Goal: Task Accomplishment & Management: Use online tool/utility

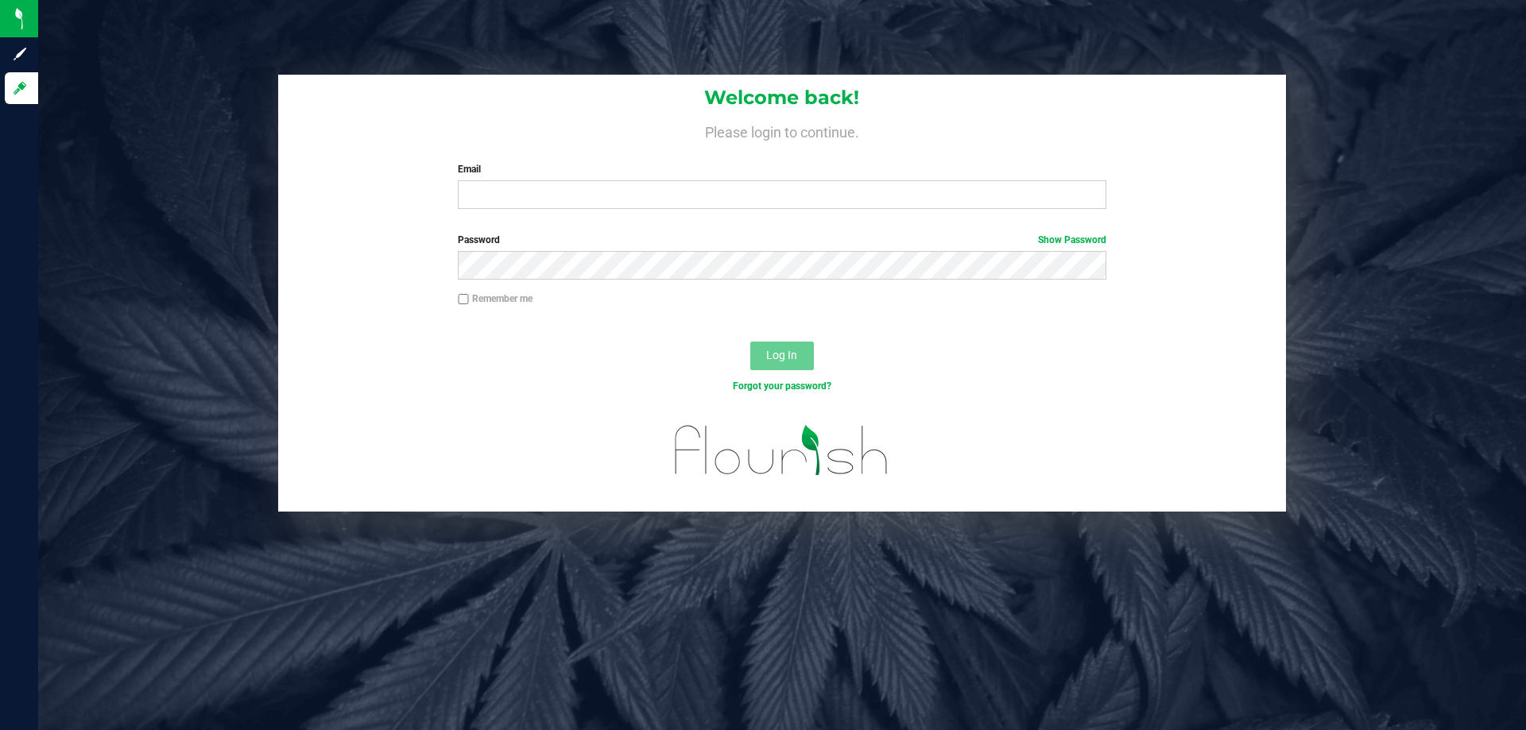
click at [499, 219] on div "Welcome back! Please login to continue. Email Required Please format your email…" at bounding box center [782, 148] width 1008 height 147
click at [501, 192] on input "Email" at bounding box center [782, 194] width 648 height 29
type input "[EMAIL_ADDRESS][DOMAIN_NAME]"
click at [750, 342] on button "Log In" at bounding box center [782, 356] width 64 height 29
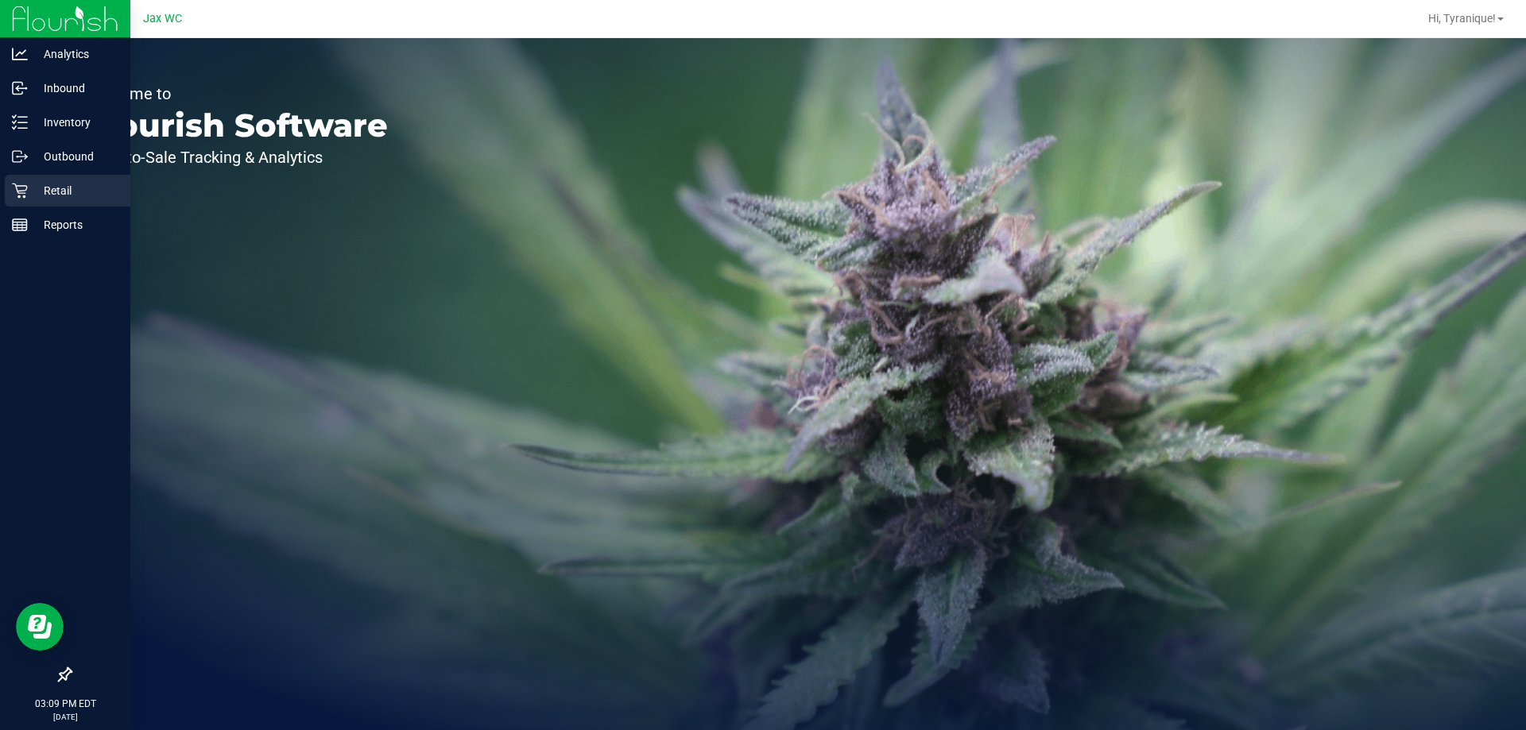
click at [10, 197] on div "Retail" at bounding box center [68, 191] width 126 height 32
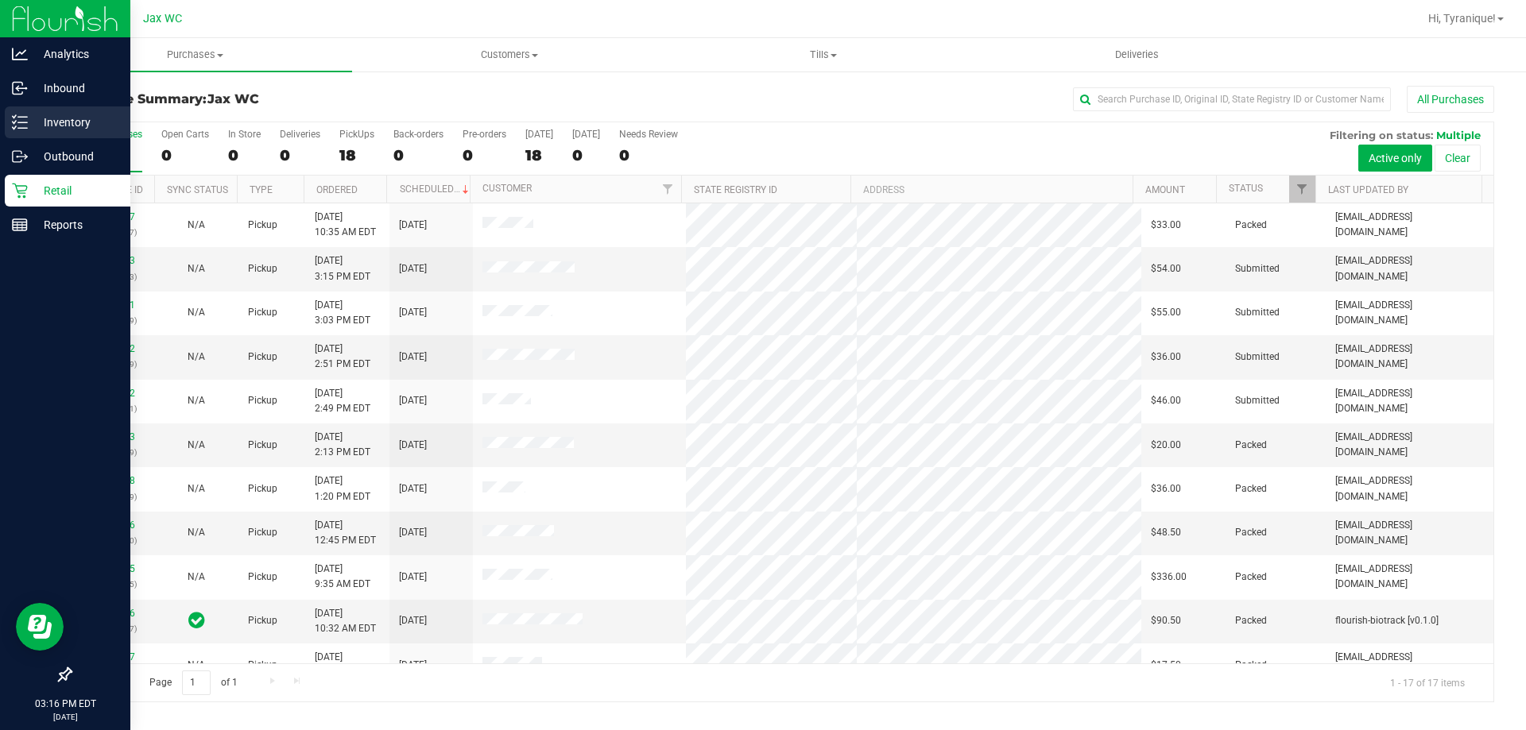
click at [68, 110] on div "Inventory" at bounding box center [68, 123] width 126 height 32
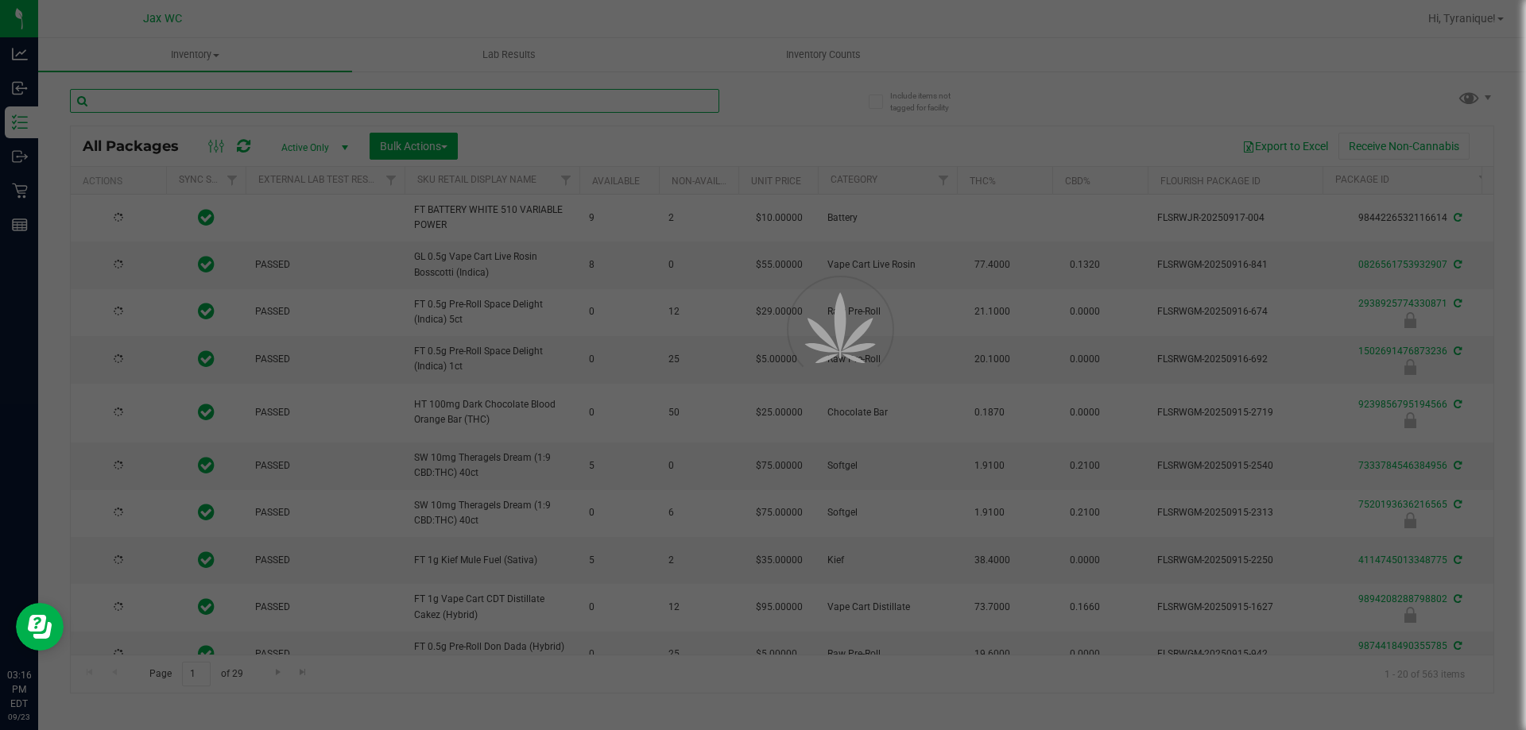
click at [221, 89] on input "text" at bounding box center [394, 101] width 649 height 24
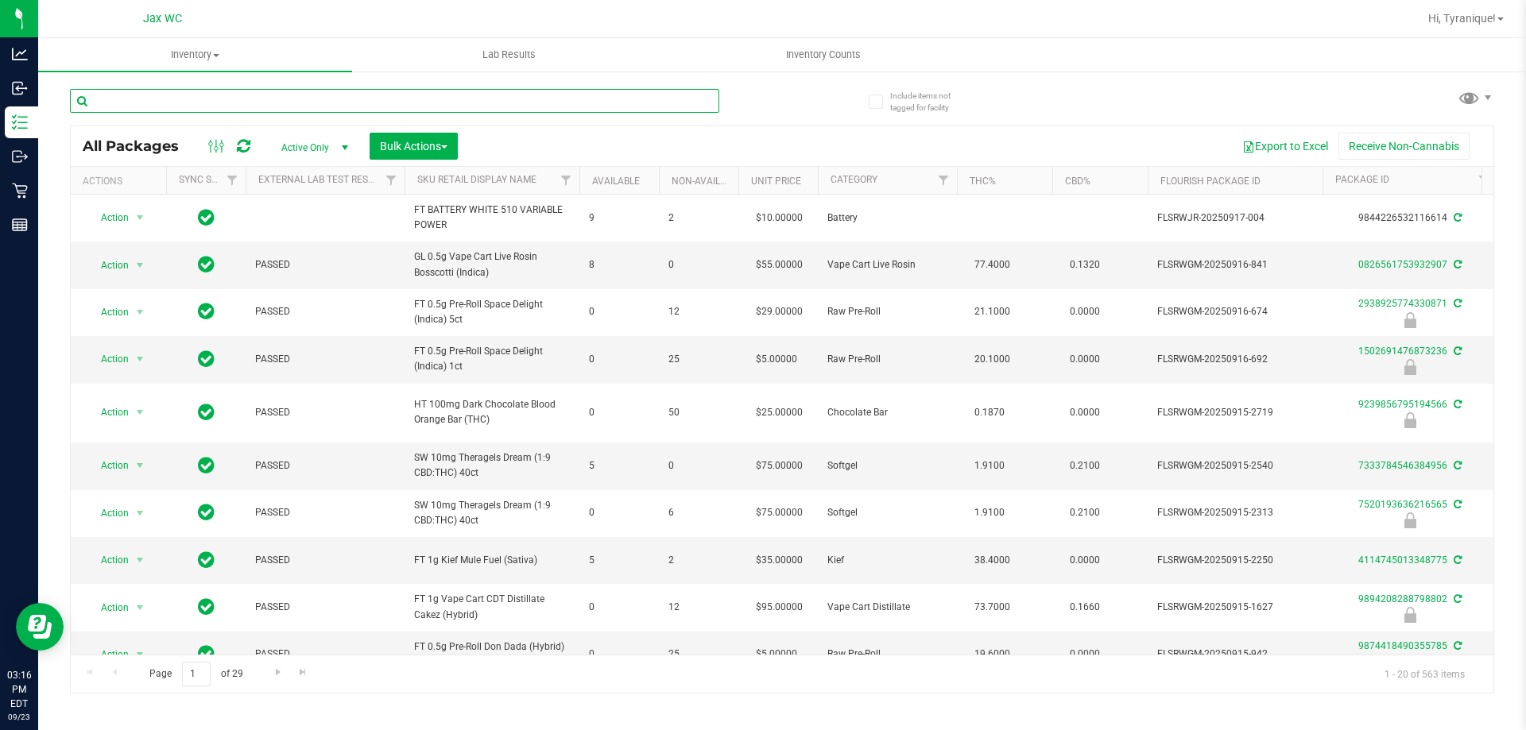
click at [223, 99] on input "text" at bounding box center [394, 101] width 649 height 24
type input "[CREDIT_CARD_NUMBER]"
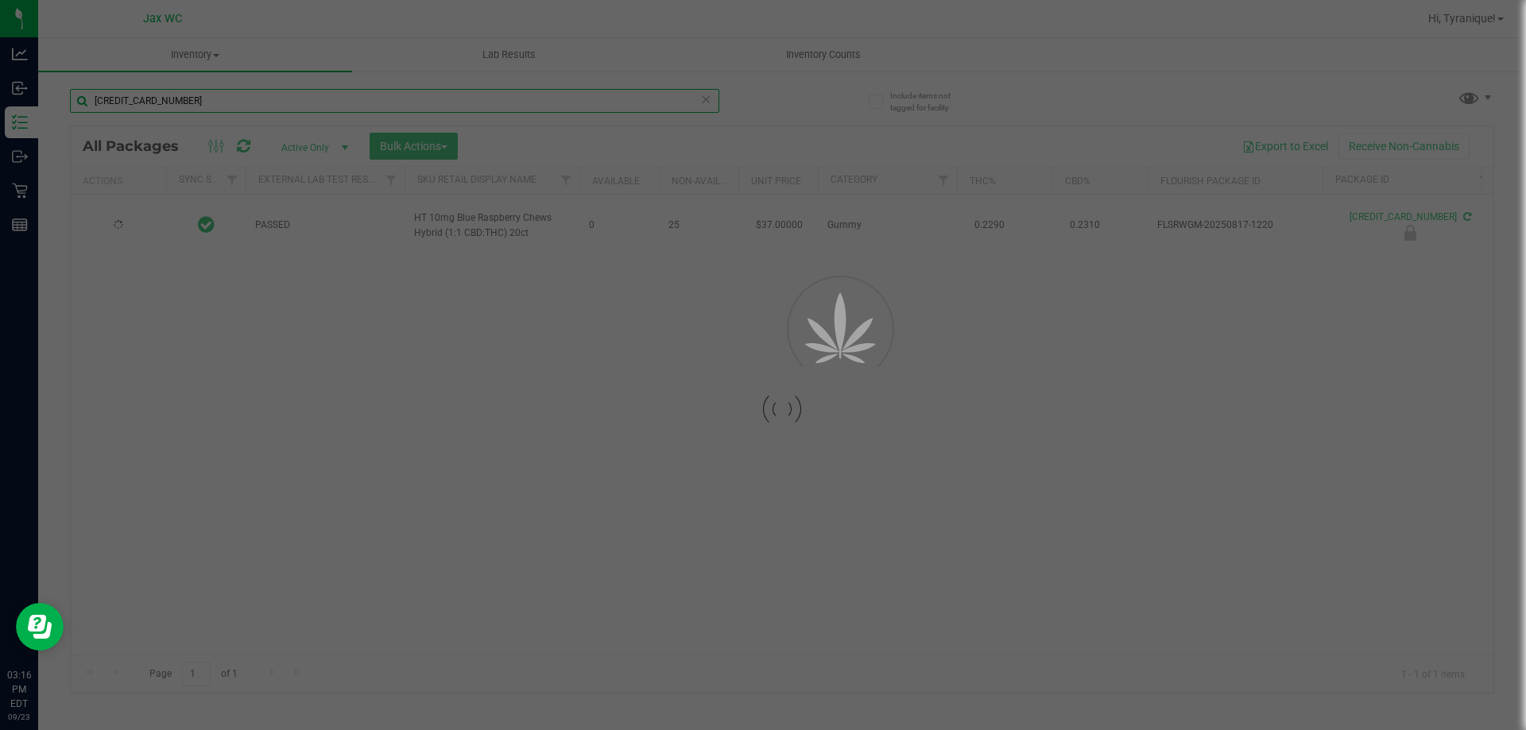
type input "[DATE]"
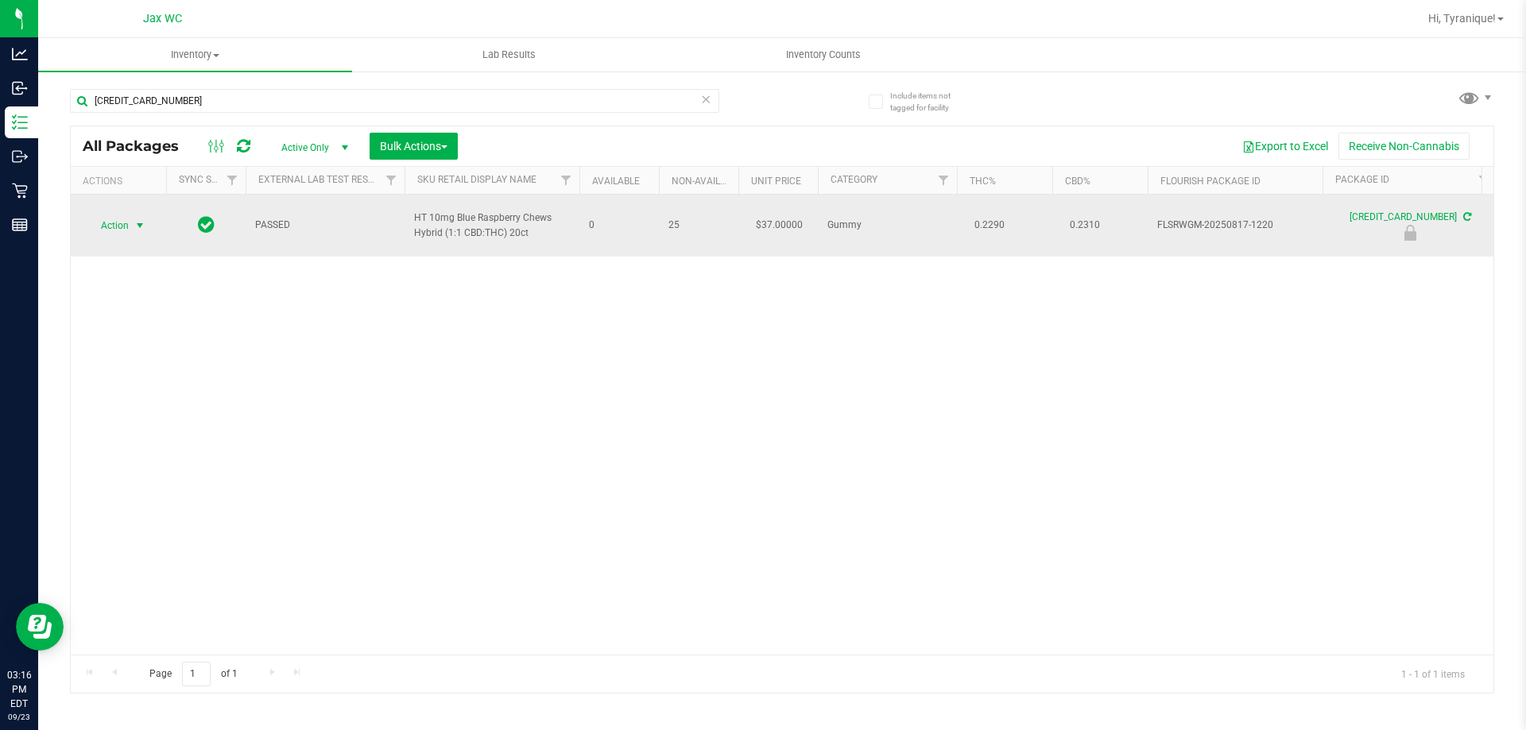
click at [101, 225] on span "Action" at bounding box center [108, 226] width 43 height 22
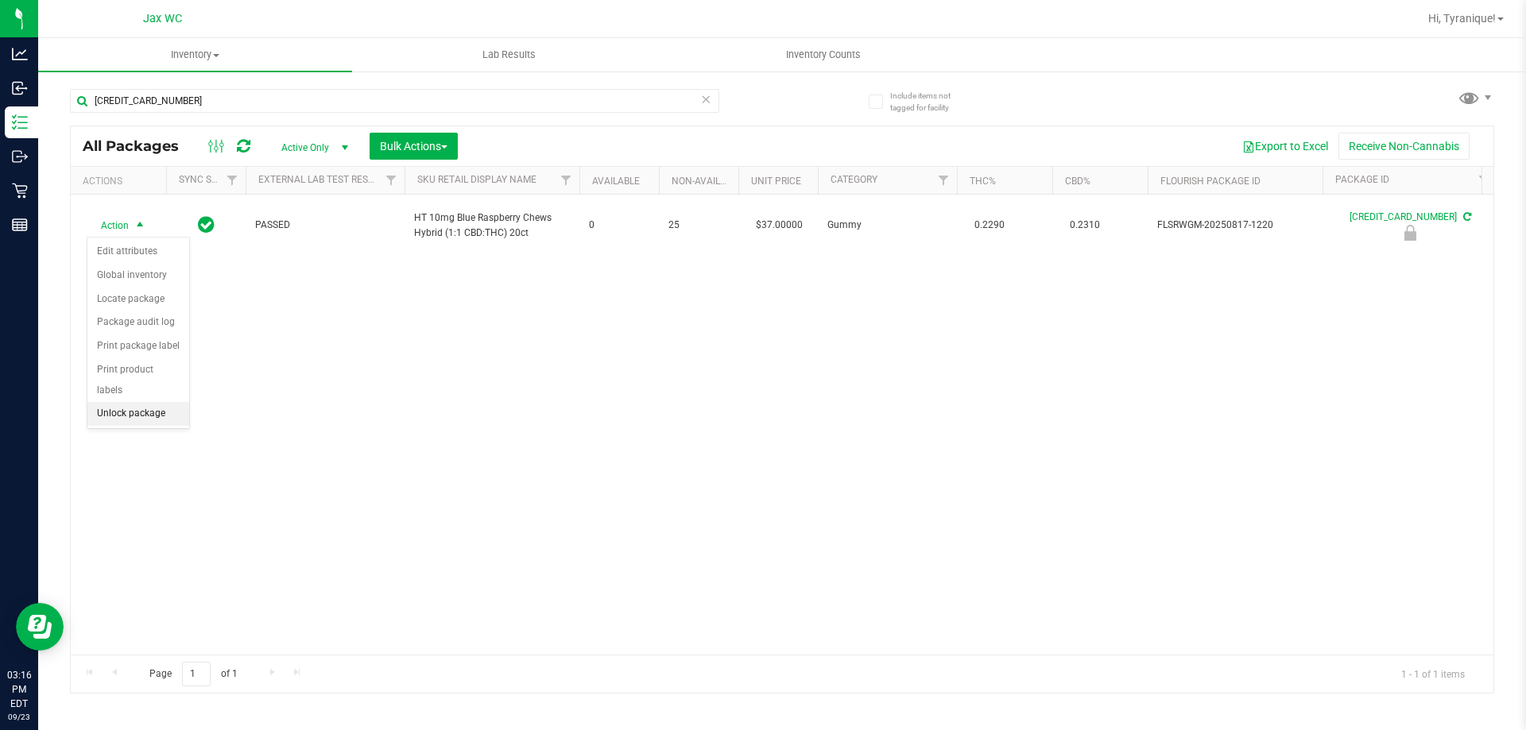
click at [168, 402] on li "Unlock package" at bounding box center [138, 414] width 102 height 24
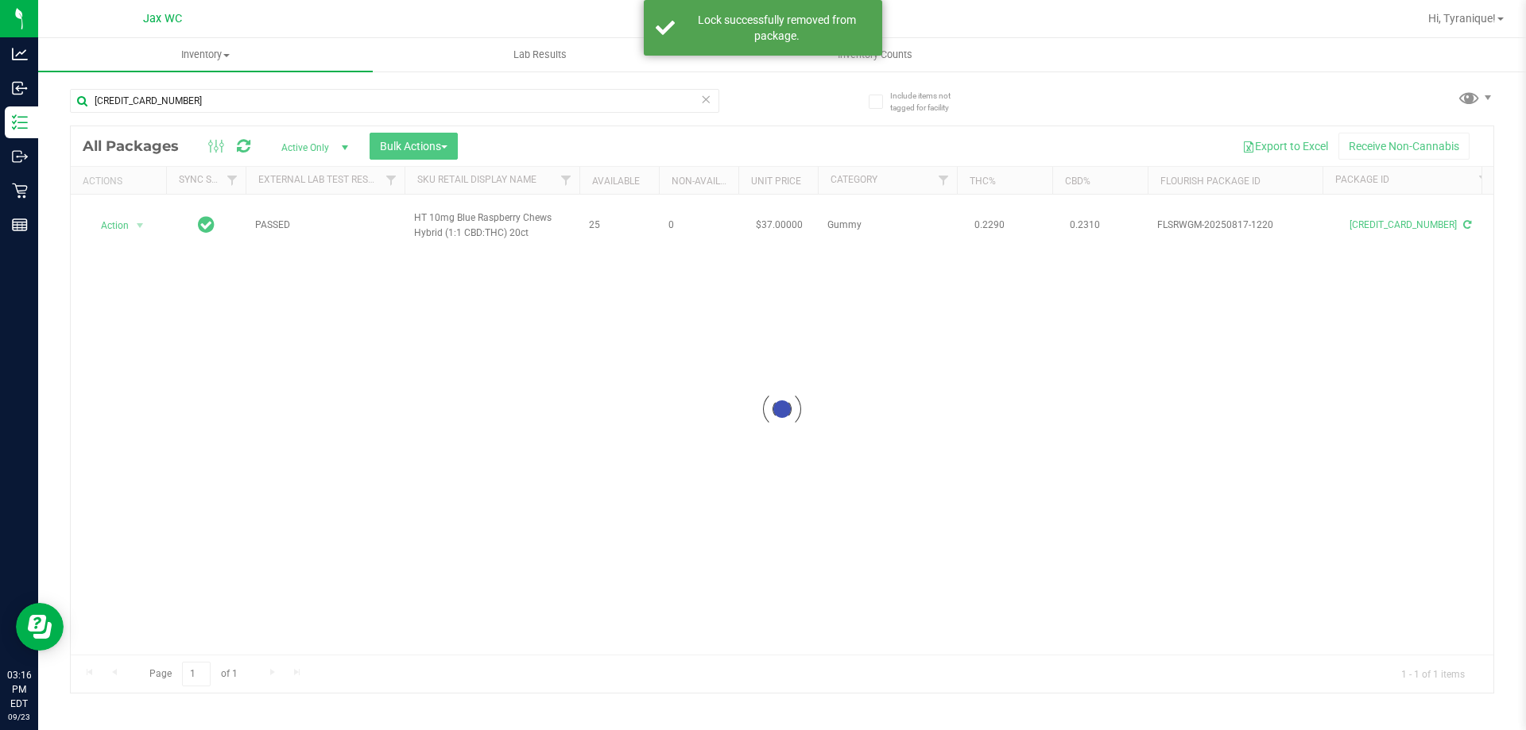
click at [120, 223] on div at bounding box center [782, 409] width 1423 height 567
click at [124, 229] on div at bounding box center [118, 225] width 76 height 15
click at [124, 229] on span "Action" at bounding box center [108, 226] width 43 height 22
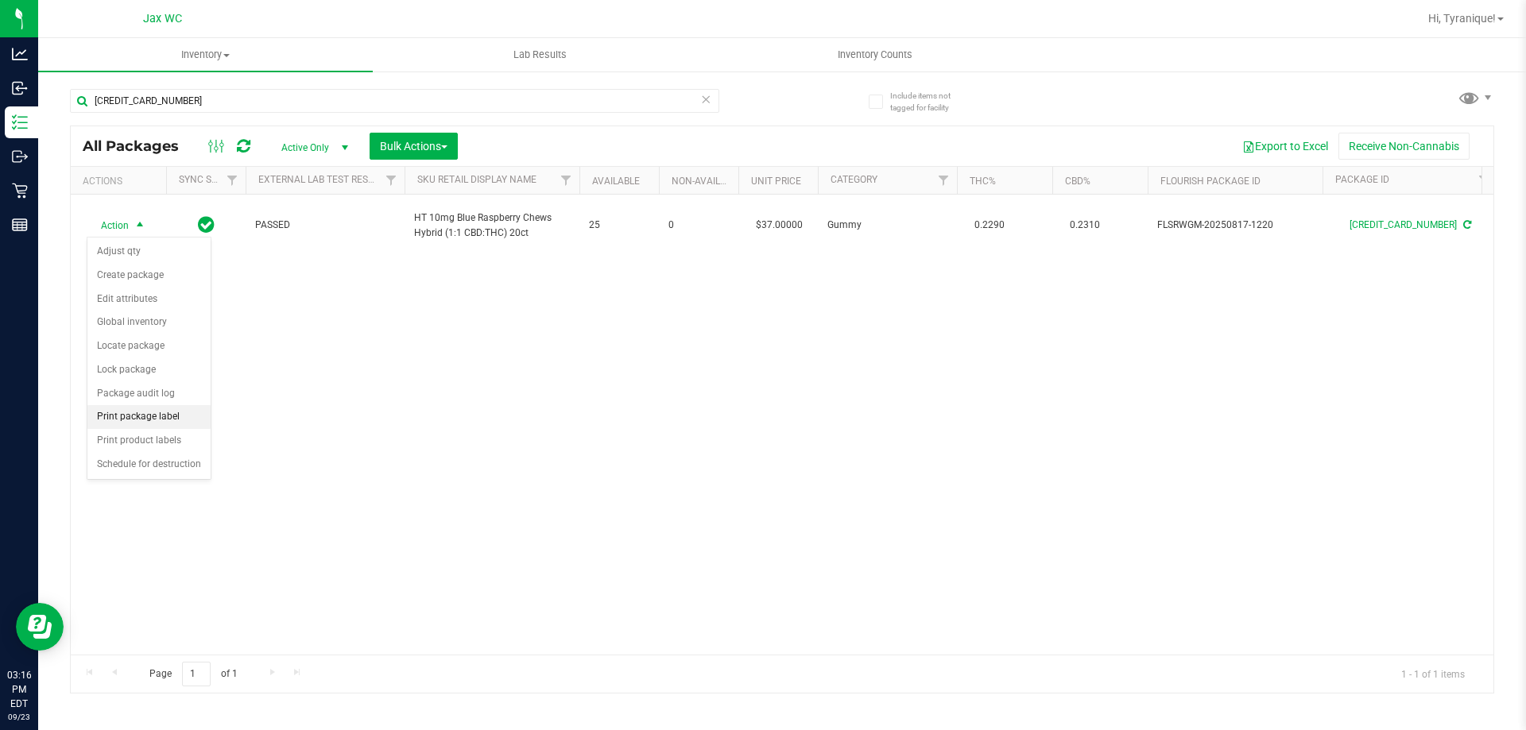
click at [185, 411] on li "Print package label" at bounding box center [148, 417] width 123 height 24
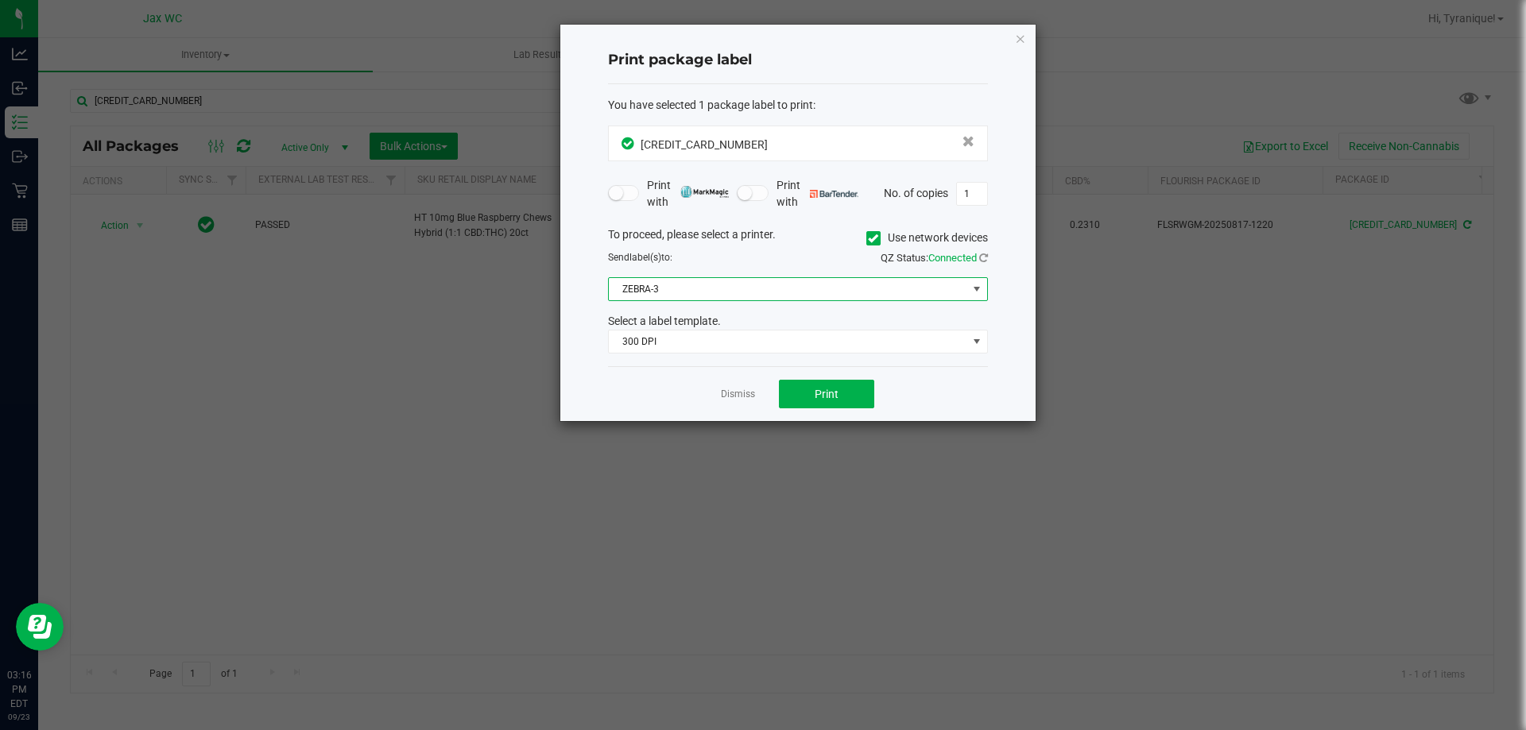
click at [738, 289] on span "ZEBRA-3" at bounding box center [788, 289] width 358 height 22
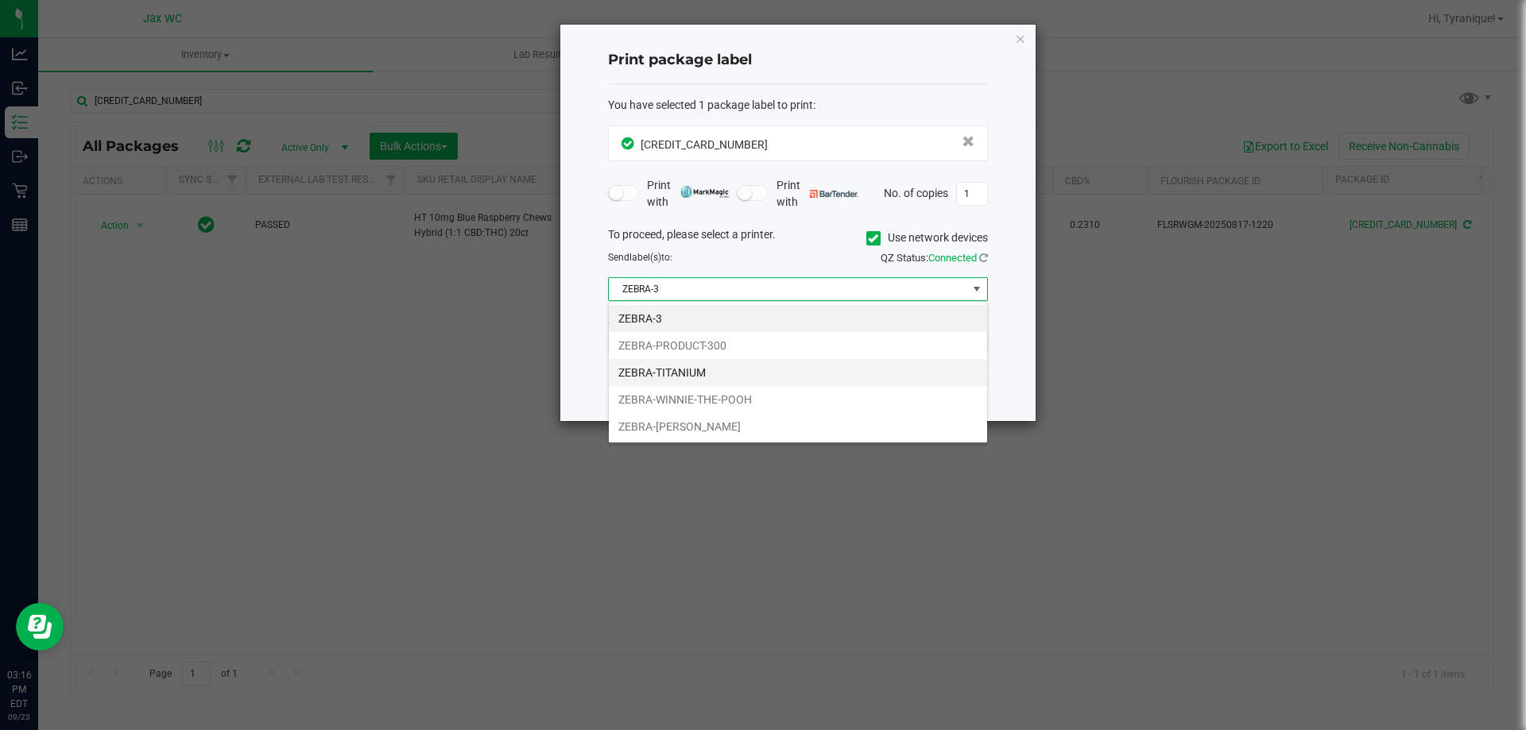
scroll to position [24, 380]
click at [755, 432] on li "ZEBRA-[PERSON_NAME]" at bounding box center [798, 426] width 378 height 27
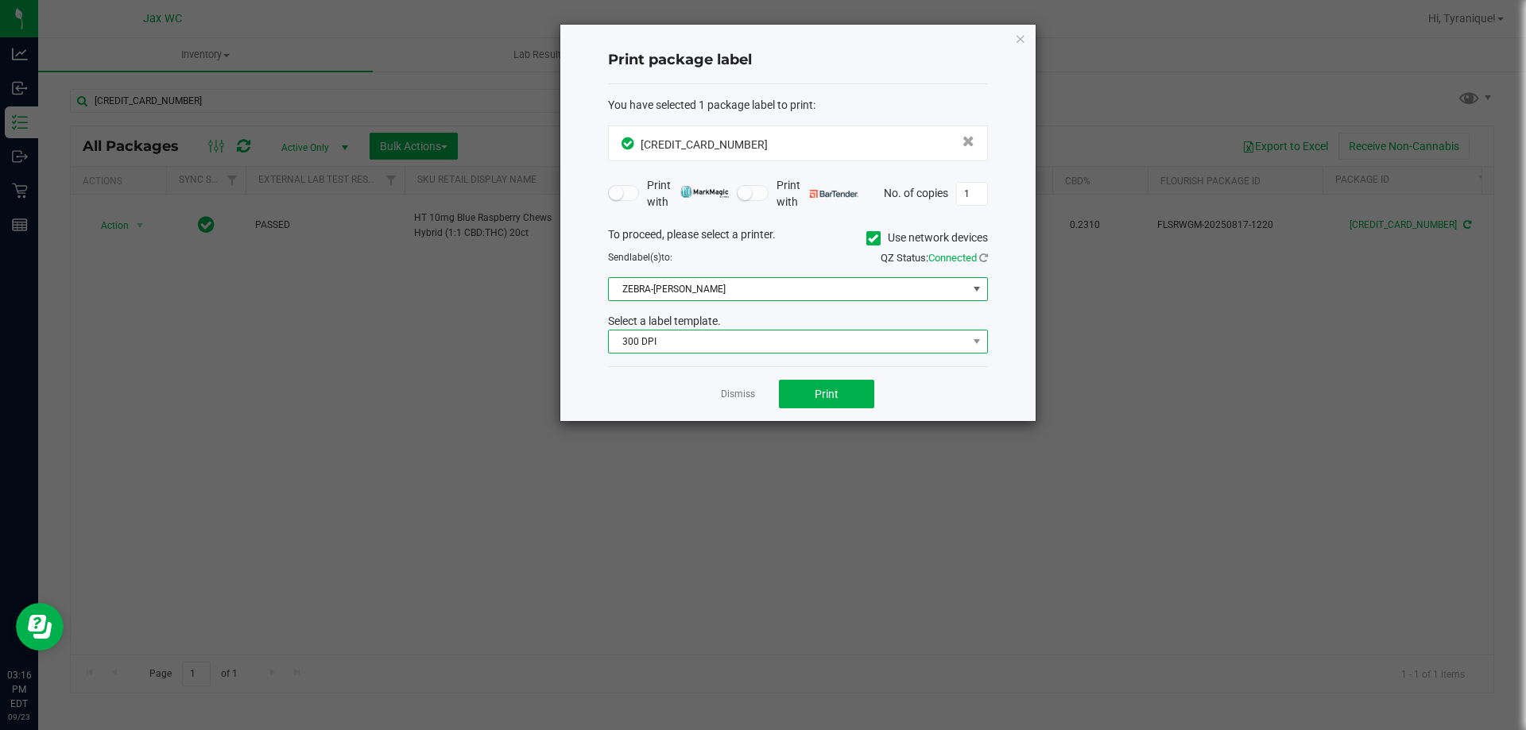
click at [703, 341] on span "300 DPI" at bounding box center [788, 342] width 358 height 22
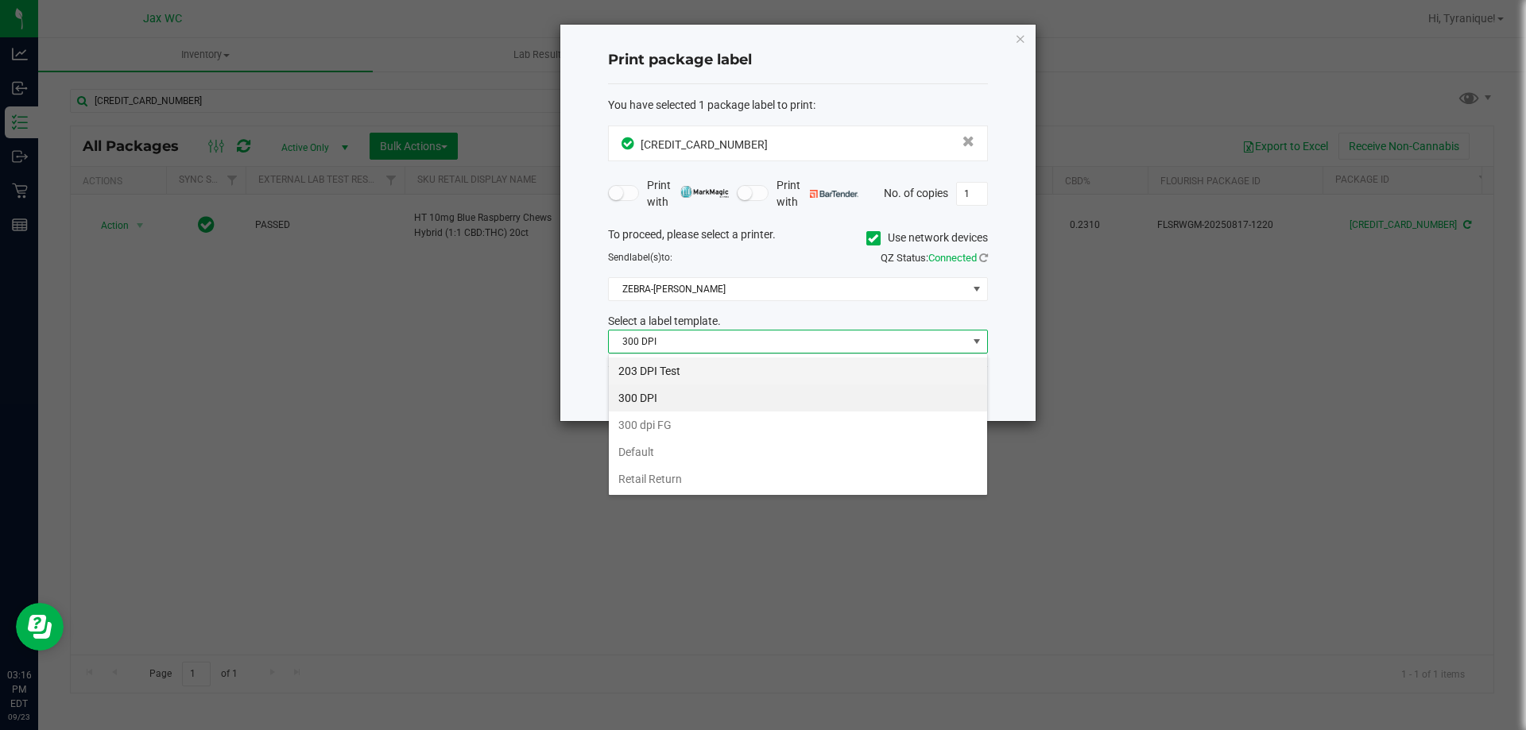
click at [725, 366] on li "203 DPI Test" at bounding box center [798, 371] width 378 height 27
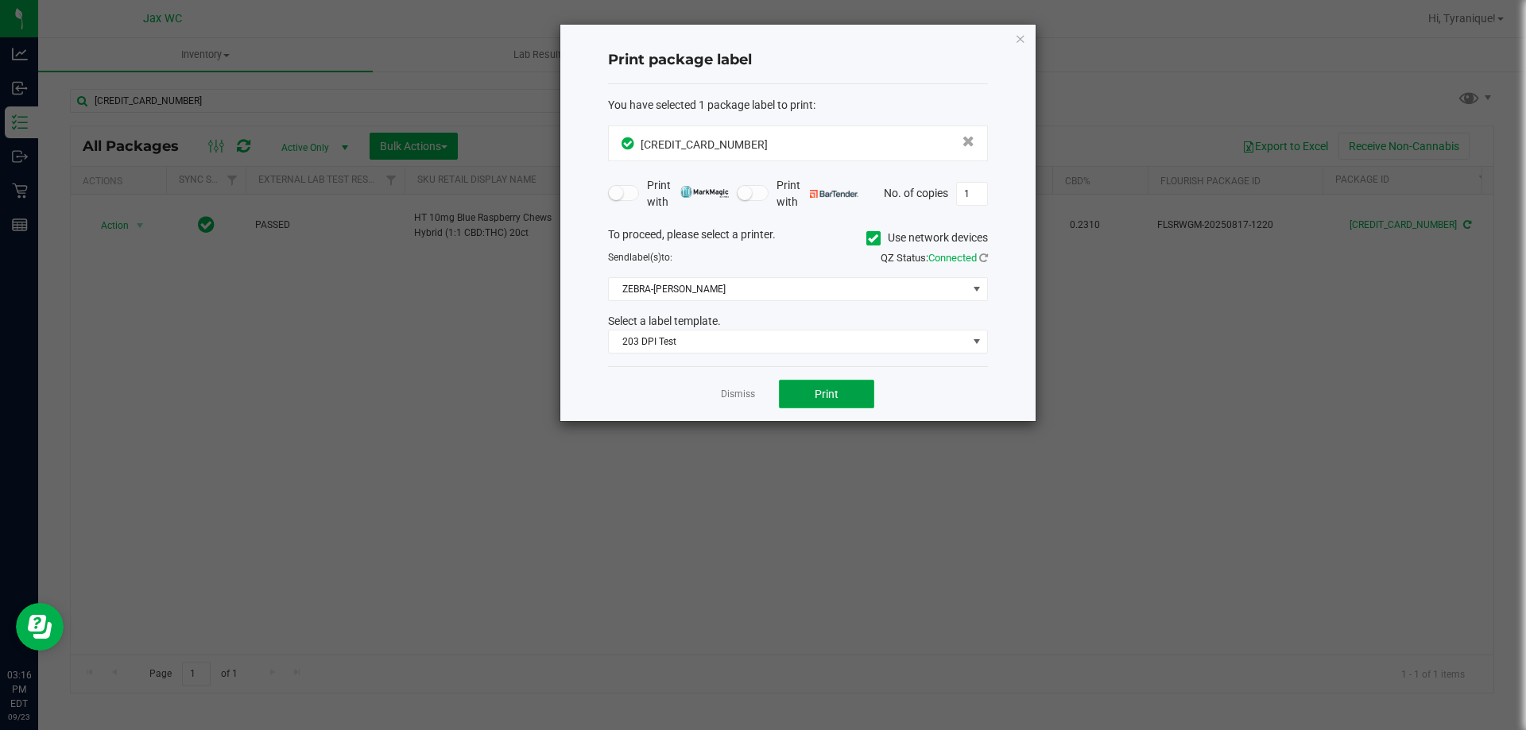
click at [827, 394] on span "Print" at bounding box center [827, 394] width 24 height 13
click at [747, 397] on link "Dismiss" at bounding box center [738, 395] width 34 height 14
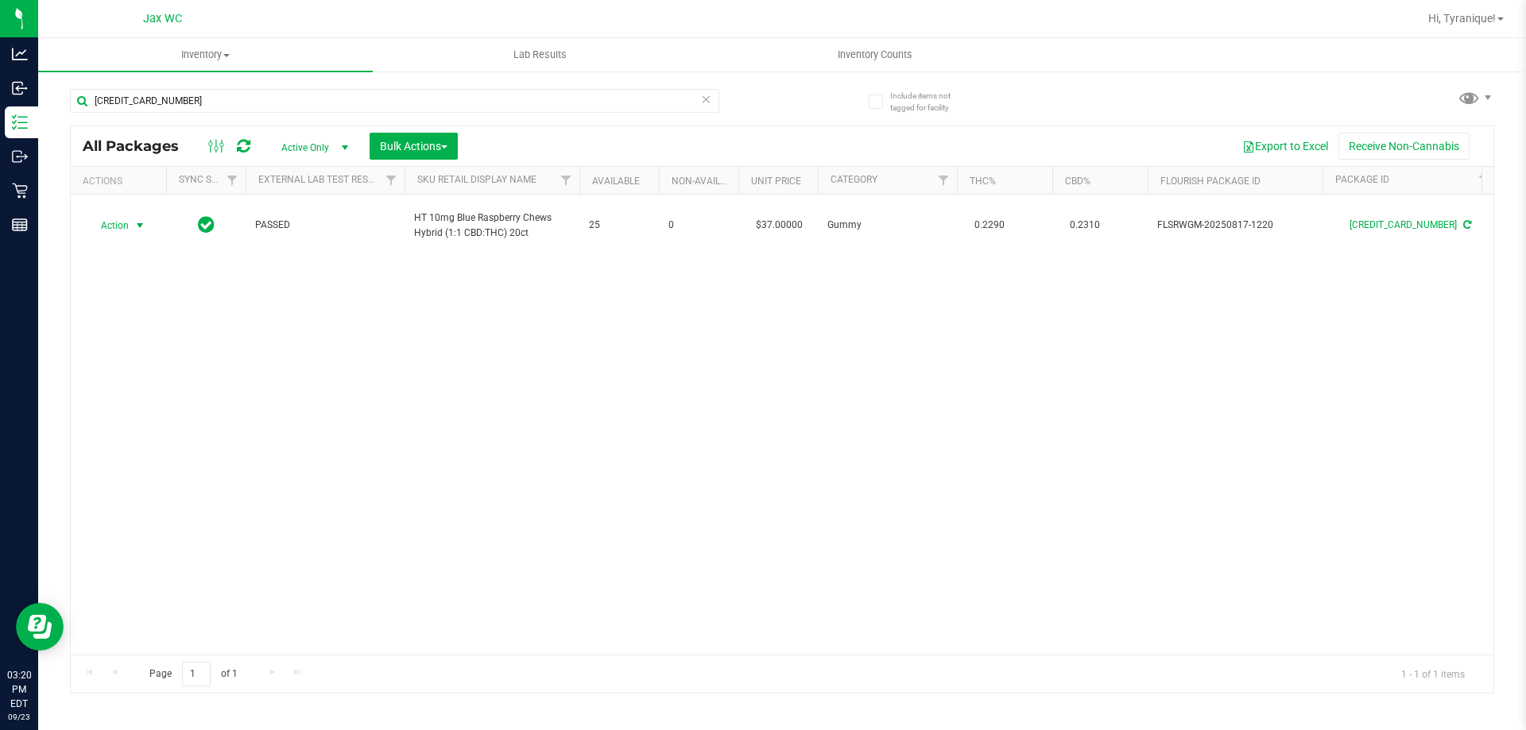
click at [258, 114] on div "[CREDIT_CARD_NUMBER]" at bounding box center [394, 107] width 649 height 37
click at [259, 106] on input "[CREDIT_CARD_NUMBER]" at bounding box center [394, 101] width 649 height 24
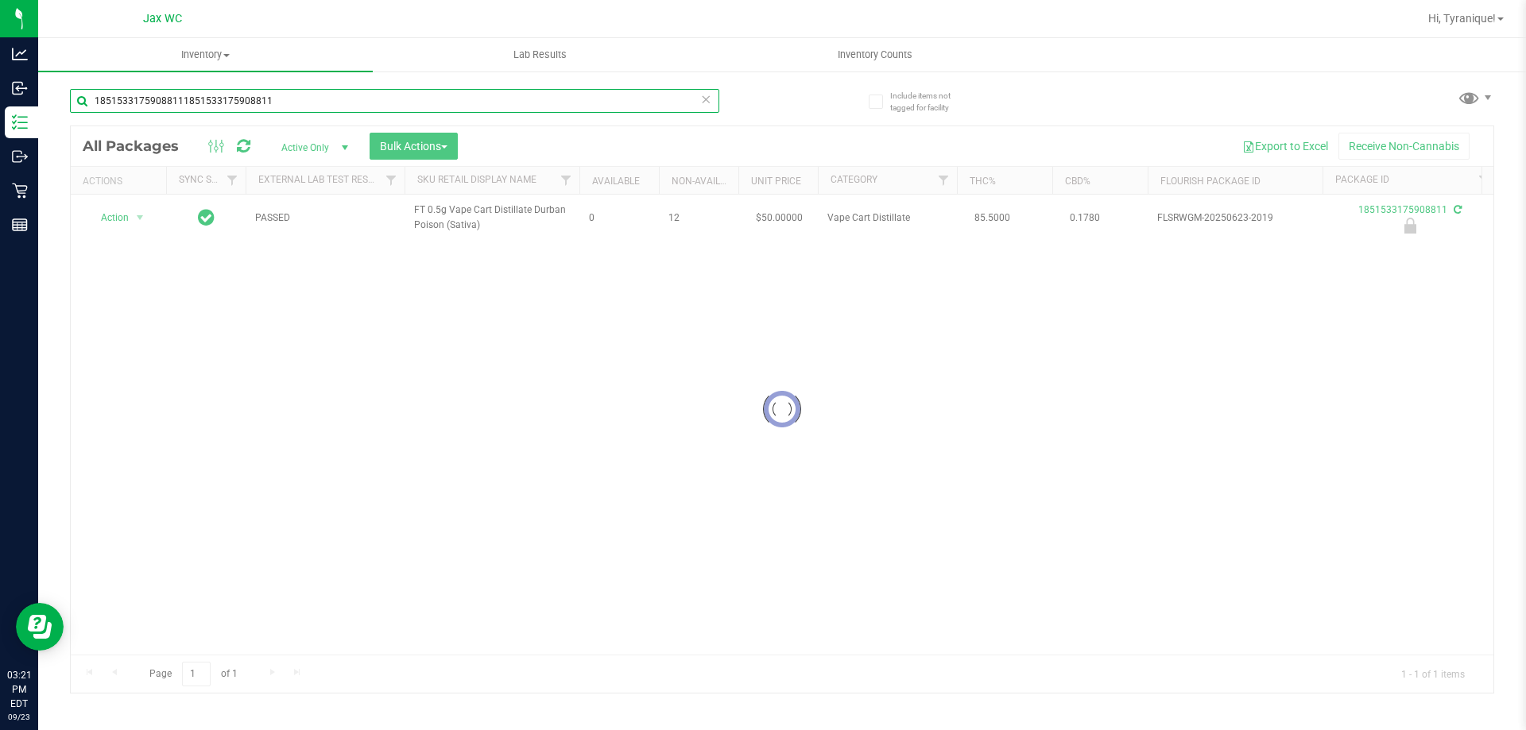
drag, startPoint x: 341, startPoint y: 102, endPoint x: 179, endPoint y: 103, distance: 162.1
click at [175, 101] on input "18515331759088111851533175908811" at bounding box center [394, 101] width 649 height 24
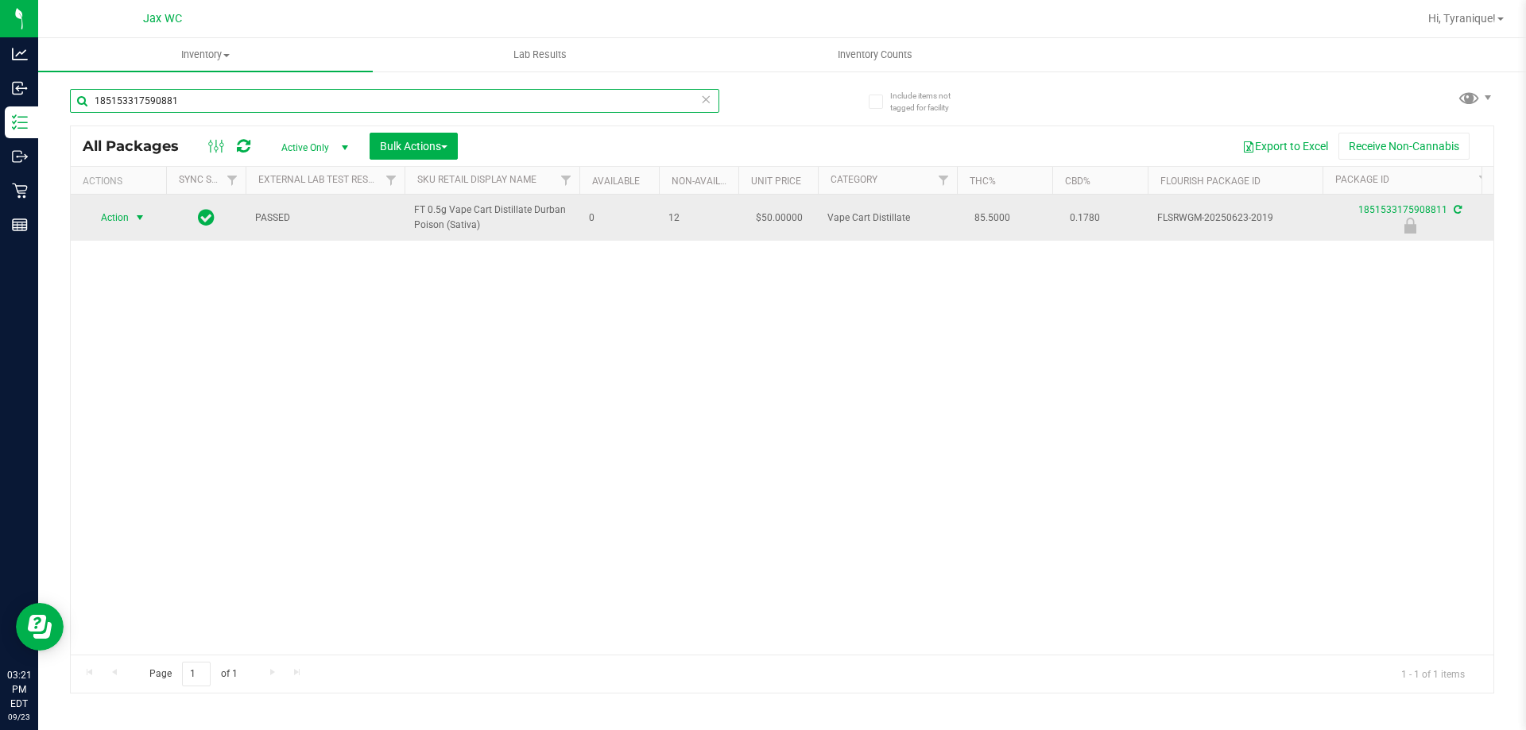
type input "185153317590881"
click at [141, 219] on span "select" at bounding box center [140, 217] width 13 height 13
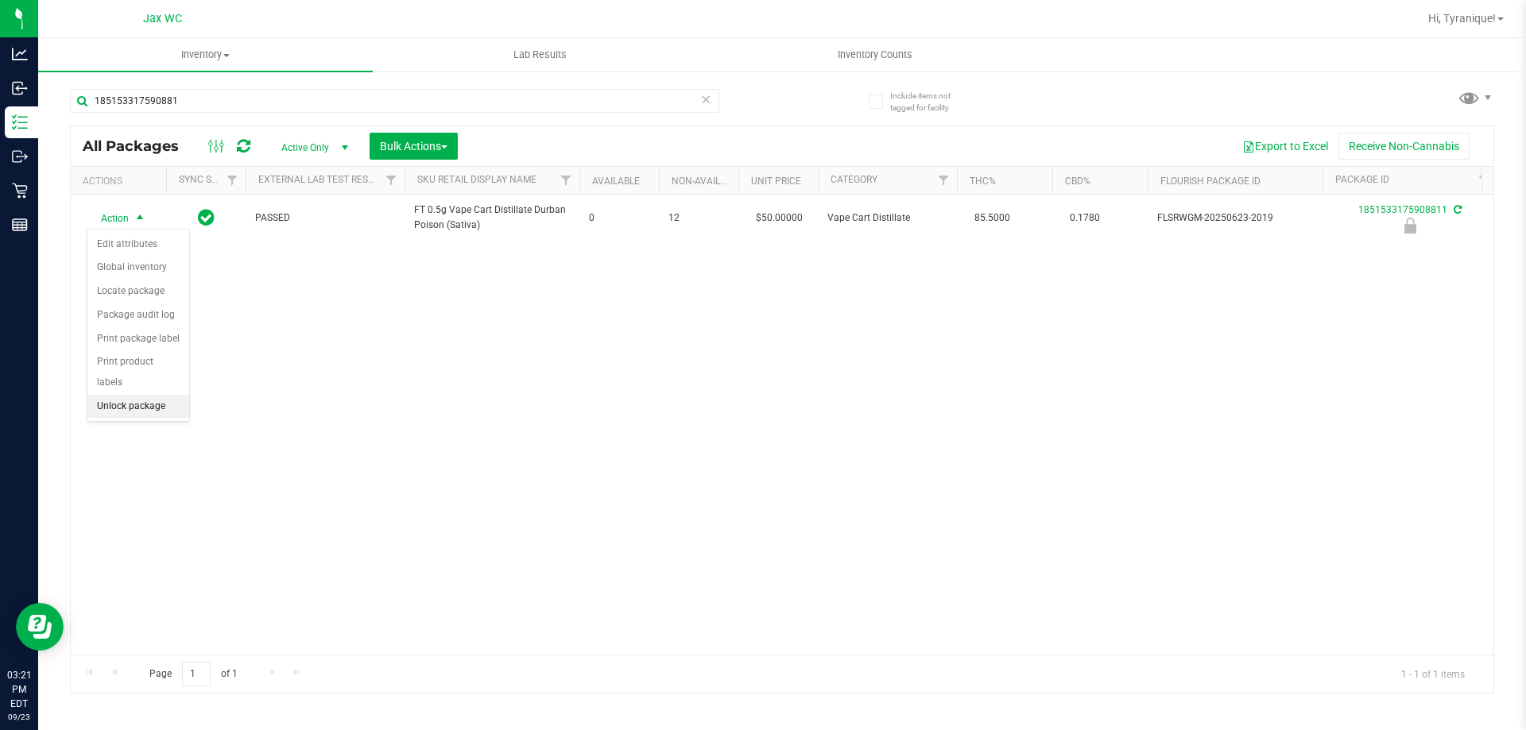
click at [169, 395] on li "Unlock package" at bounding box center [138, 407] width 102 height 24
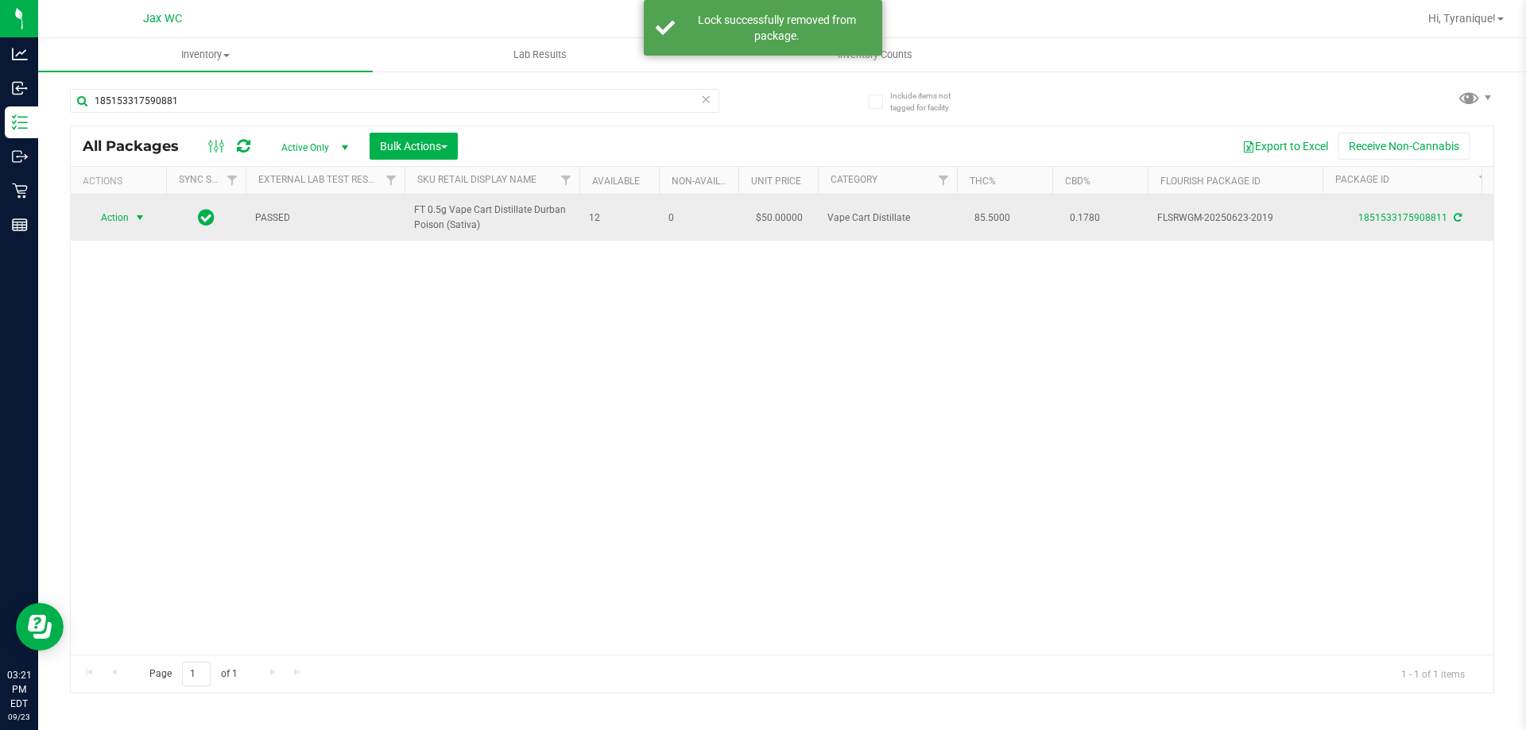
click at [131, 210] on span "select" at bounding box center [140, 218] width 20 height 22
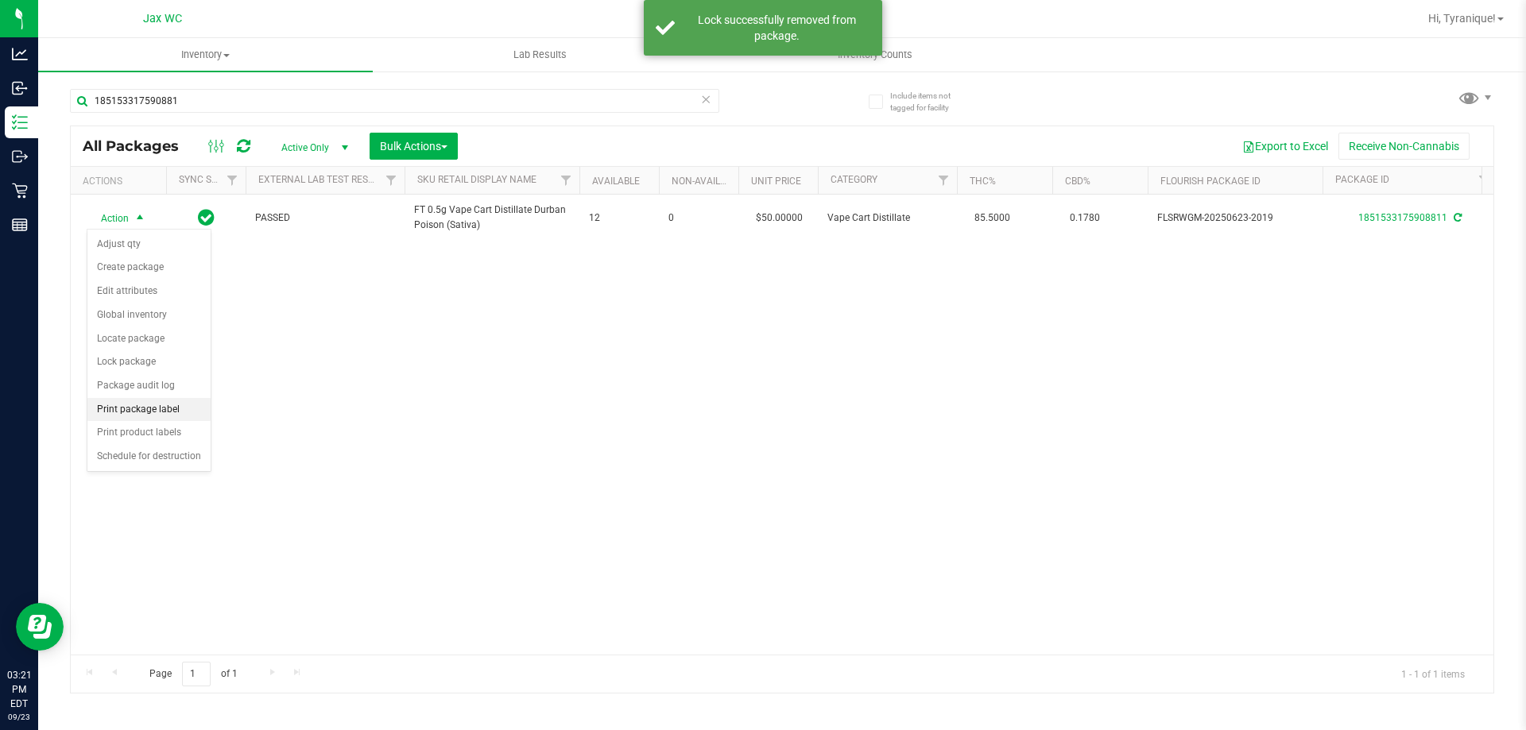
click at [176, 403] on li "Print package label" at bounding box center [148, 410] width 123 height 24
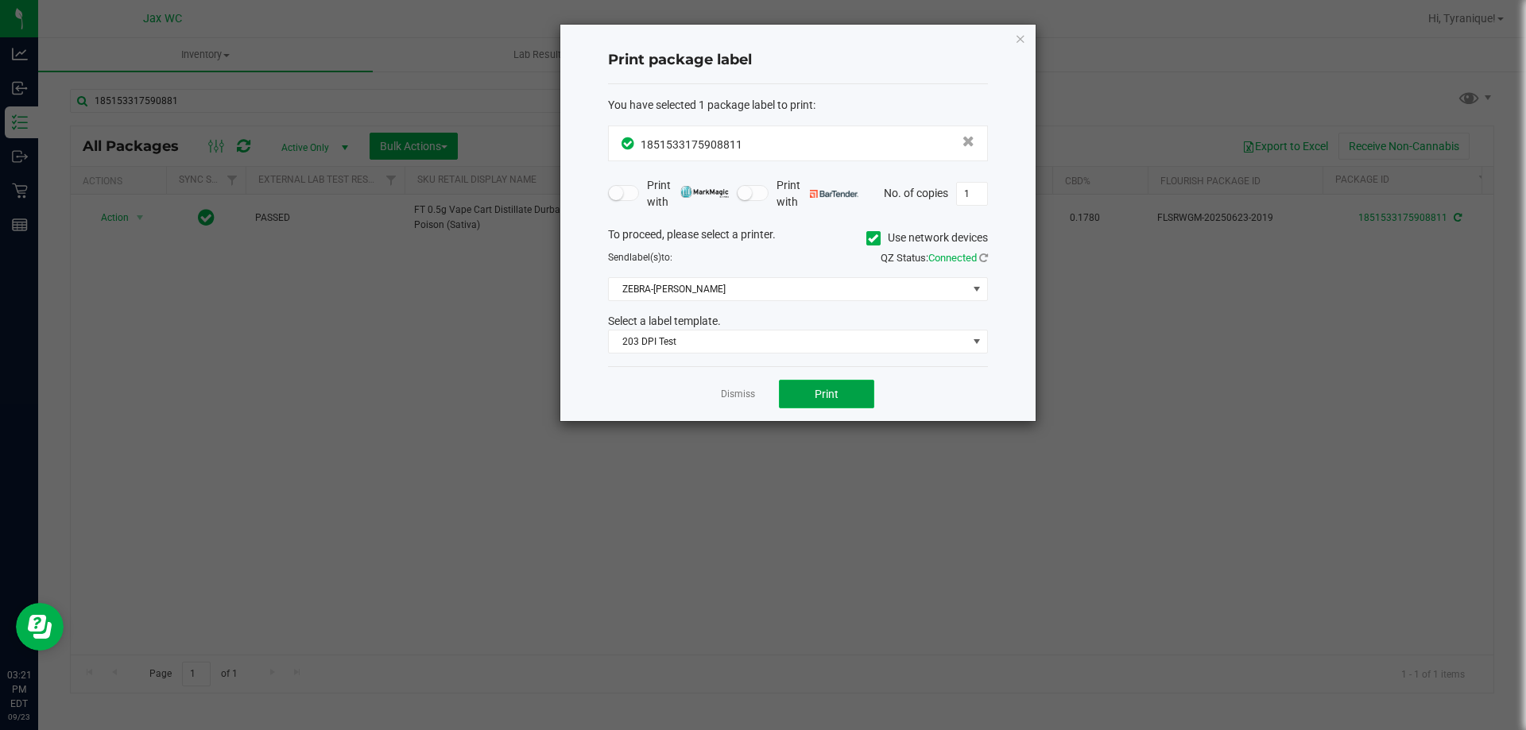
click at [821, 398] on span "Print" at bounding box center [827, 394] width 24 height 13
